Goal: Check status: Check status

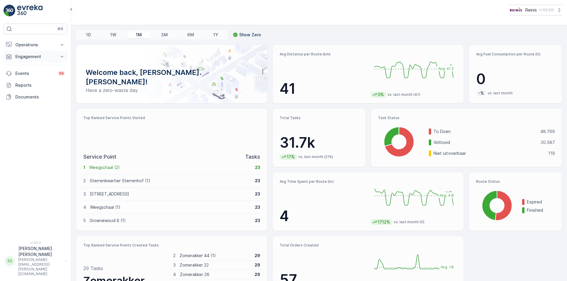
click at [35, 54] on p "Engagement" at bounding box center [35, 57] width 40 height 6
click at [25, 100] on p "Orders" at bounding box center [22, 100] width 14 height 6
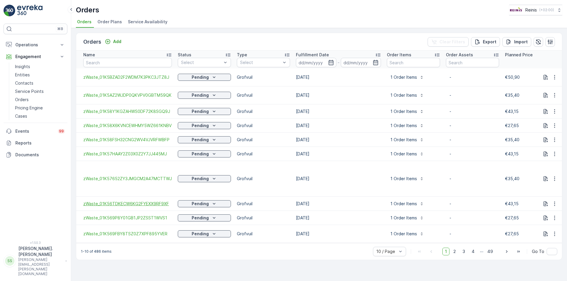
click at [139, 201] on span "zWaste_01K56TDKECW6KG2FYEXX9RF9XF" at bounding box center [127, 204] width 89 height 6
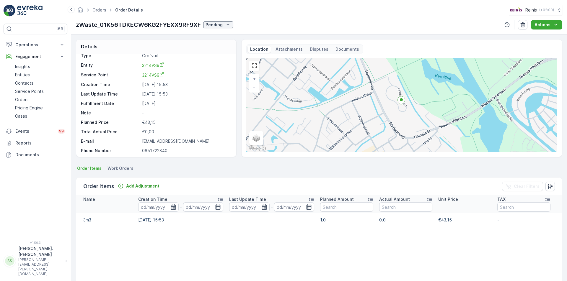
scroll to position [7, 0]
click at [20, 101] on p "Orders" at bounding box center [22, 100] width 14 height 6
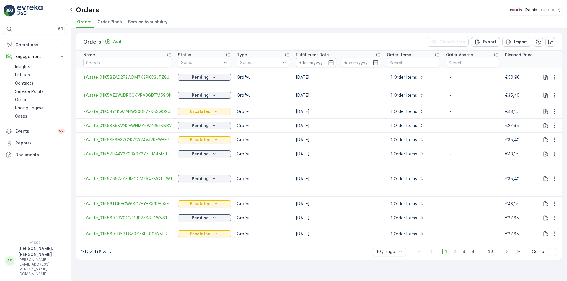
click at [320, 65] on input at bounding box center [316, 62] width 40 height 9
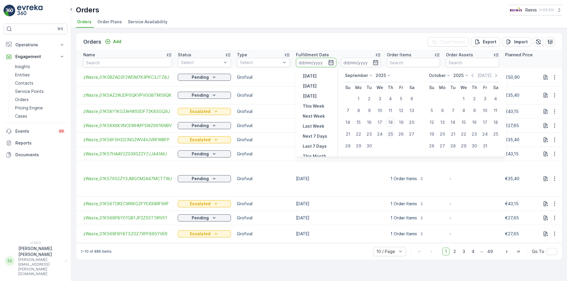
click at [391, 133] on div "25" at bounding box center [390, 134] width 9 height 9
type input "[DATE]"
click at [391, 133] on div "25" at bounding box center [390, 134] width 9 height 9
type input "[DATE]"
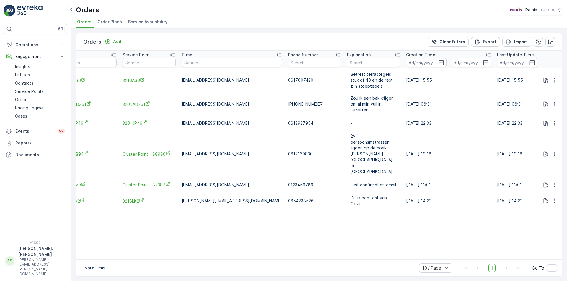
scroll to position [0, 610]
